Goal: Information Seeking & Learning: Learn about a topic

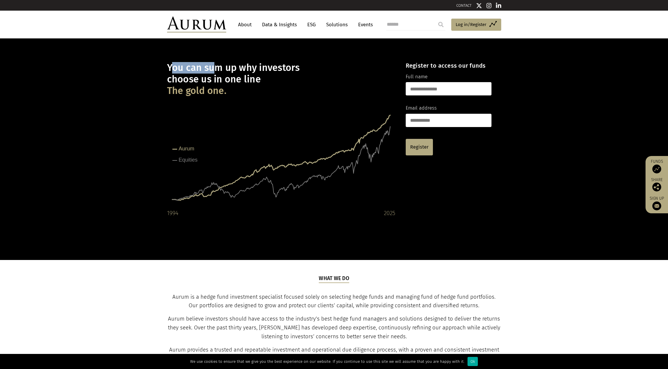
drag, startPoint x: 171, startPoint y: 67, endPoint x: 226, endPoint y: 73, distance: 54.4
click at [225, 73] on h1 "You can sum up why investors choose us in one line The gold one." at bounding box center [281, 79] width 228 height 35
click at [235, 85] on h1 "You can sum up why investors choose us in one line The gold one." at bounding box center [281, 79] width 228 height 35
drag, startPoint x: 204, startPoint y: 79, endPoint x: 251, endPoint y: 80, distance: 46.7
click at [232, 79] on h1 "You can sum up why investors choose us in one line The gold one." at bounding box center [281, 79] width 228 height 35
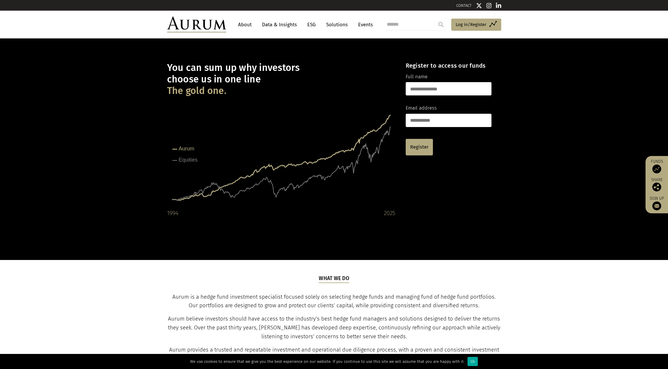
click at [261, 80] on h1 "You can sum up why investors choose us in one line The gold one." at bounding box center [281, 79] width 228 height 35
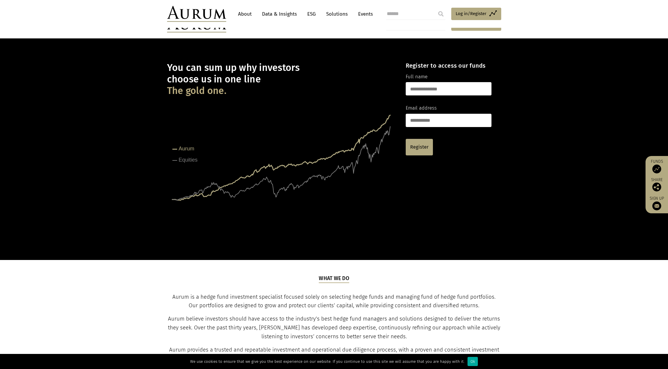
scroll to position [177, 0]
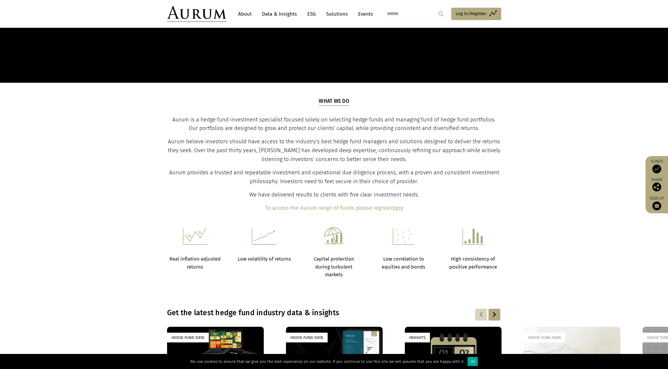
click at [423, 192] on p "We have delivered results to clients with five clear investment needs." at bounding box center [334, 195] width 333 height 9
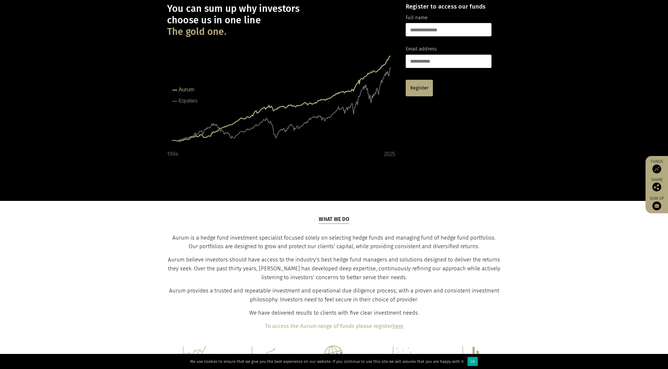
scroll to position [0, 0]
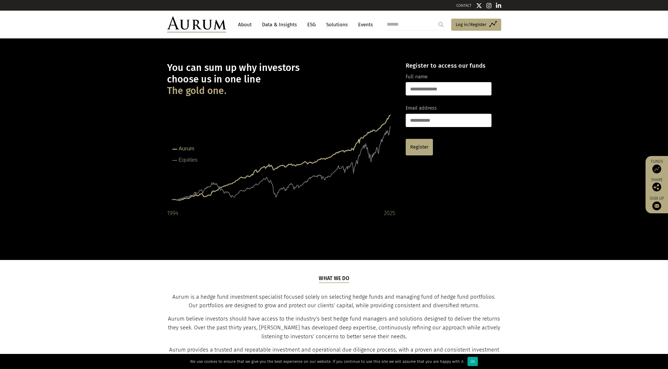
click at [339, 25] on link "Solutions" at bounding box center [336, 24] width 27 height 11
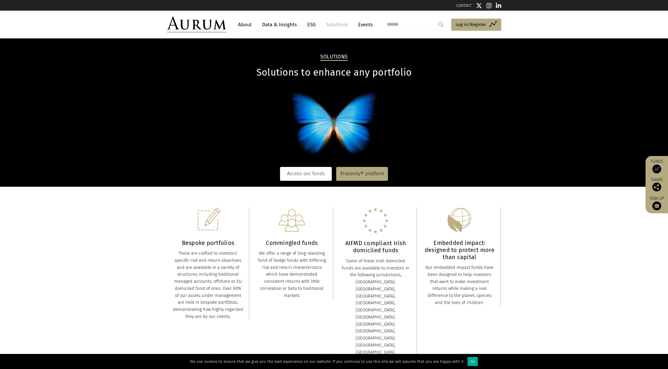
click at [304, 174] on link "Access our funds" at bounding box center [306, 174] width 52 height 14
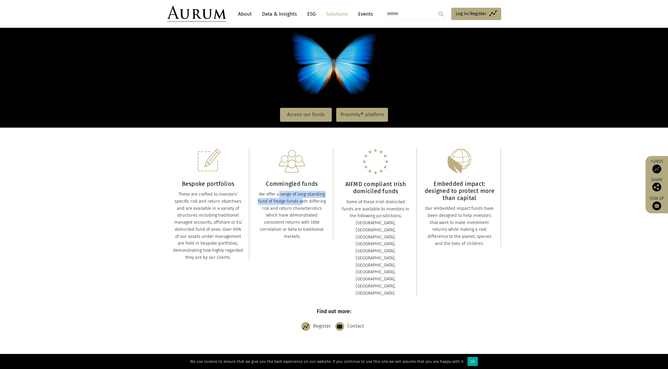
drag, startPoint x: 284, startPoint y: 205, endPoint x: 288, endPoint y: 207, distance: 3.9
click at [287, 206] on div "We offer a range of long-standing fund of hedge funds with differing risk and r…" at bounding box center [292, 215] width 70 height 49
click at [303, 233] on div "We offer a range of long-standing fund of hedge funds with differing risk and r…" at bounding box center [292, 215] width 70 height 49
drag, startPoint x: 302, startPoint y: 237, endPoint x: 287, endPoint y: 203, distance: 36.9
click at [274, 198] on div "We offer a range of long-standing fund of hedge funds with differing risk and r…" at bounding box center [292, 215] width 70 height 49
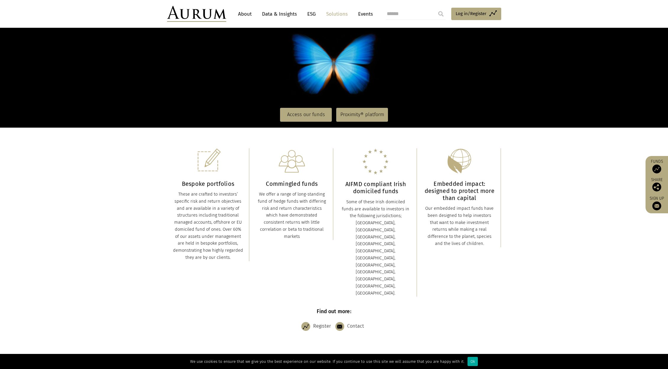
click at [360, 208] on div "Some of these Irish domiciled funds are available to investors in the following…" at bounding box center [376, 248] width 70 height 98
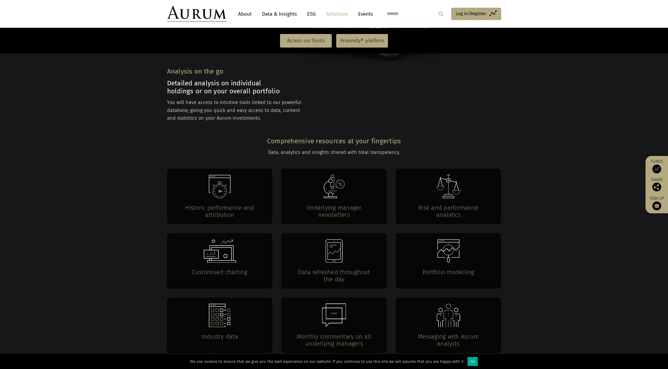
scroll to position [1123, 0]
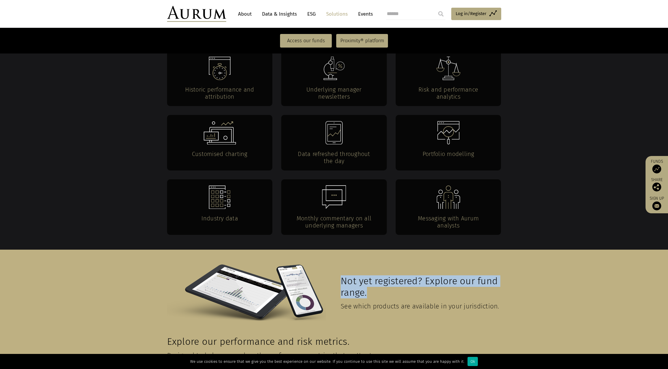
drag, startPoint x: 341, startPoint y: 240, endPoint x: 373, endPoint y: 251, distance: 32.8
click at [373, 276] on h3 "Not yet registered? Explore our fund range." at bounding box center [420, 287] width 159 height 23
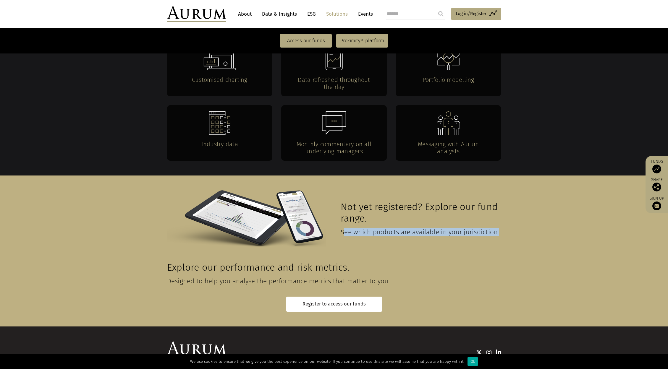
drag, startPoint x: 379, startPoint y: 202, endPoint x: 345, endPoint y: 190, distance: 35.3
click at [345, 228] on h4 "See which products are available in your jurisdiction." at bounding box center [420, 232] width 159 height 8
click at [369, 228] on span "See which products are available in your jurisdiction." at bounding box center [420, 232] width 158 height 8
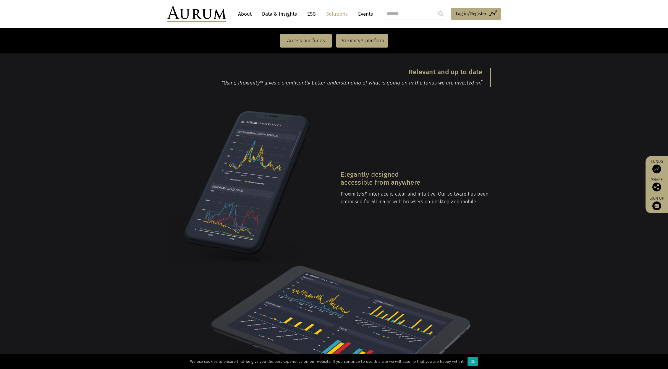
scroll to position [547, 0]
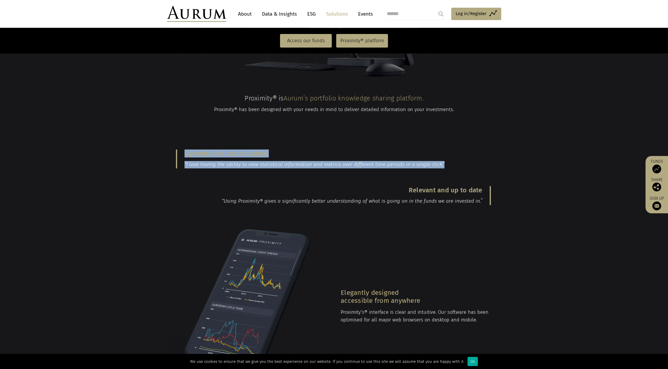
drag, startPoint x: 184, startPoint y: 116, endPoint x: 451, endPoint y: 128, distance: 268.1
click at [451, 150] on blockquote "Dynamic and customisable “I love having the ability to view statistical informa…" at bounding box center [333, 159] width 315 height 19
click at [447, 161] on p "“I love having the ability to view statistical information and metrics over dif…" at bounding box center [333, 164] width 299 height 7
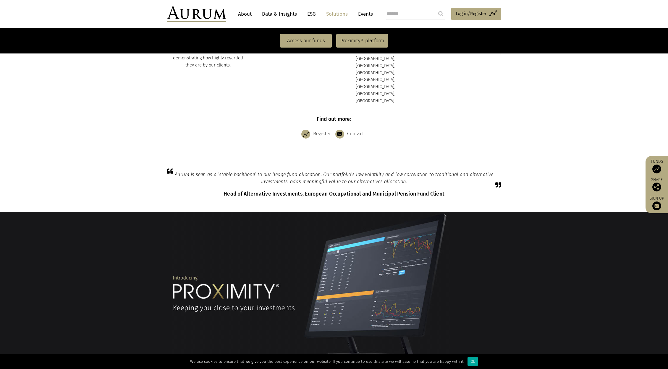
scroll to position [74, 0]
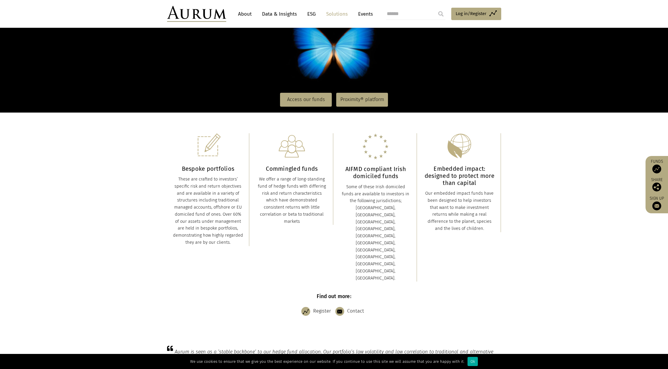
click at [371, 14] on link "Events" at bounding box center [364, 14] width 18 height 11
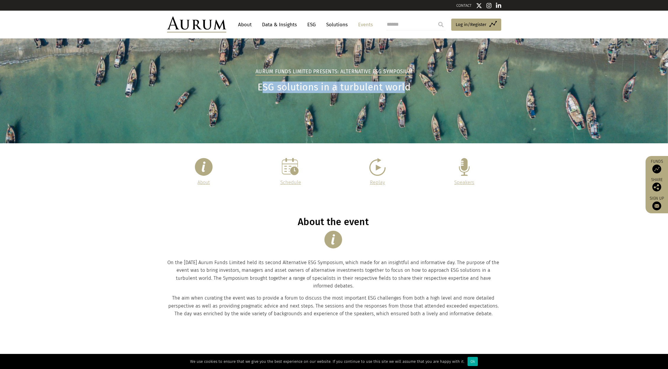
drag, startPoint x: 327, startPoint y: 90, endPoint x: 410, endPoint y: 92, distance: 83.1
click at [407, 91] on h1 "ESG solutions in a turbulent world" at bounding box center [334, 88] width 334 height 12
click at [274, 25] on link "Data & Insights" at bounding box center [279, 24] width 41 height 11
